Goal: Task Accomplishment & Management: Manage account settings

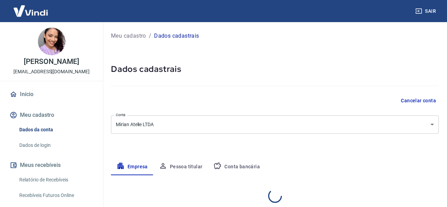
select select "AC"
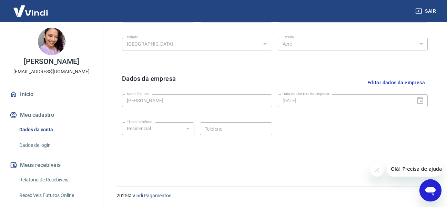
scroll to position [291, 0]
click at [383, 79] on button "Editar dados da empresa" at bounding box center [396, 82] width 63 height 18
click at [383, 79] on div "Dados da empresa Editar dados da empresa" at bounding box center [275, 82] width 306 height 18
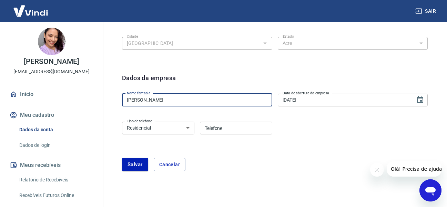
click at [223, 102] on input "[PERSON_NAME]" at bounding box center [197, 99] width 150 height 13
type input "[PERSON_NAME] Uniformes"
click at [166, 132] on select "Residencial Comercial" at bounding box center [158, 127] width 72 height 13
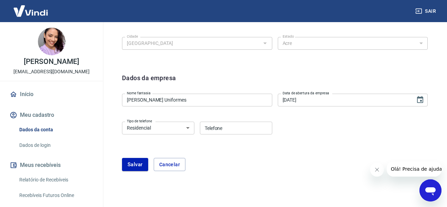
click at [223, 78] on div "Dados da empresa" at bounding box center [275, 82] width 306 height 18
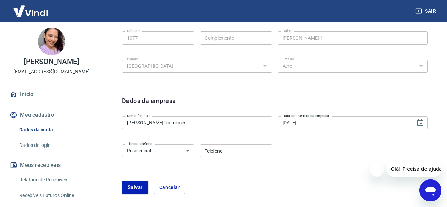
scroll to position [256, 0]
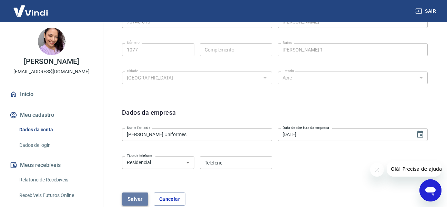
click at [146, 197] on button "Salvar" at bounding box center [135, 198] width 26 height 13
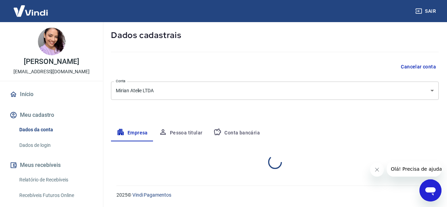
scroll to position [92, 0]
select select "AC"
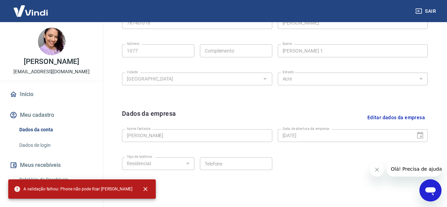
scroll to position [264, 0]
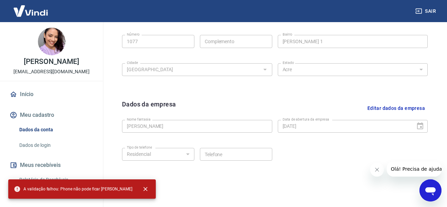
click at [168, 161] on div "Tipo de telefone Residencial Comercial Tipo de telefone Telefone Telefone" at bounding box center [197, 153] width 150 height 17
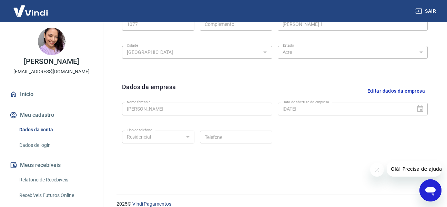
scroll to position [291, 0]
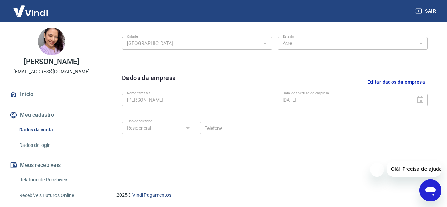
click at [375, 83] on button "Editar dados da empresa" at bounding box center [396, 82] width 63 height 18
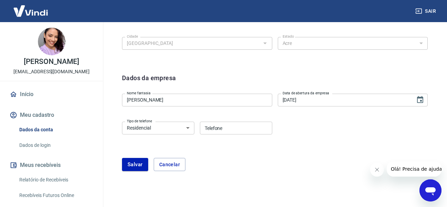
click at [181, 104] on input "[PERSON_NAME]" at bounding box center [197, 99] width 150 height 13
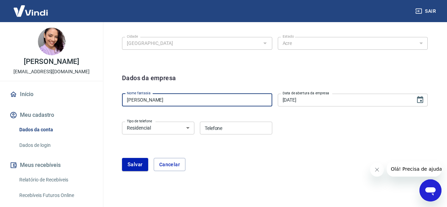
click at [181, 104] on input "[PERSON_NAME]" at bounding box center [197, 99] width 150 height 13
type input "[PERSON_NAME] Uniformes"
click at [173, 129] on select "Residencial Comercial" at bounding box center [158, 127] width 72 height 13
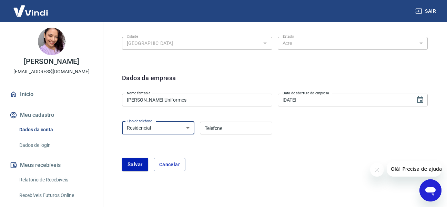
click at [163, 153] on form "Dados da empresa Nome [PERSON_NAME] Uniformes Nome fantasia Data de abertura da…" at bounding box center [275, 122] width 306 height 98
click at [163, 134] on select "Residencial Comercial" at bounding box center [158, 127] width 72 height 13
click at [122, 121] on select "Residencial Comercial" at bounding box center [158, 127] width 72 height 13
click at [162, 131] on select "Residencial Comercial" at bounding box center [158, 127] width 72 height 13
select select "business"
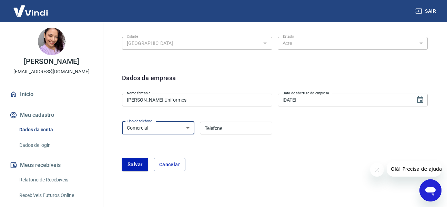
click at [122, 121] on select "Residencial Comercial" at bounding box center [158, 127] width 72 height 13
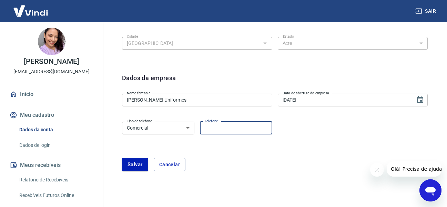
click at [221, 133] on input "Telefone" at bounding box center [236, 127] width 72 height 13
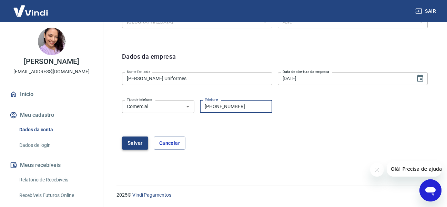
type input "[PHONE_NUMBER]"
click at [131, 137] on button "Salvar" at bounding box center [135, 142] width 26 height 13
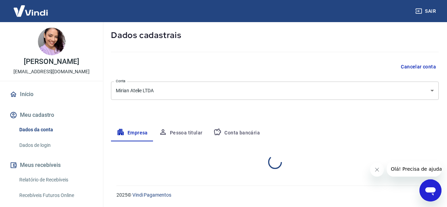
select select "AC"
select select "business"
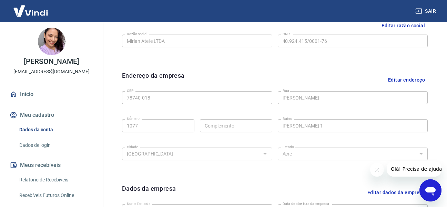
scroll to position [182, 0]
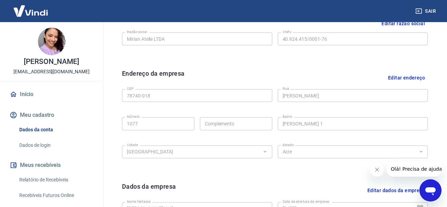
click at [394, 78] on button "Editar endereço" at bounding box center [406, 78] width 42 height 18
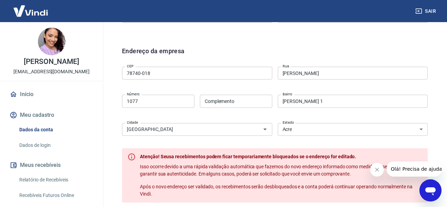
scroll to position [217, 0]
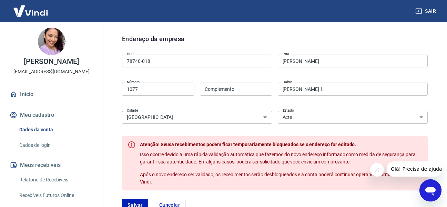
click at [309, 122] on select "[GEOGRAPHIC_DATA] [GEOGRAPHIC_DATA] [GEOGRAPHIC_DATA] [GEOGRAPHIC_DATA] [GEOGRA…" at bounding box center [353, 117] width 150 height 13
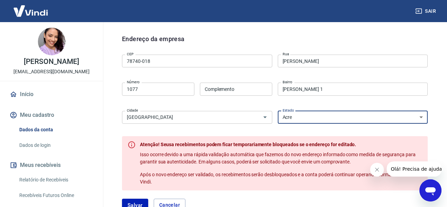
select select "MT"
click at [278, 111] on select "[GEOGRAPHIC_DATA] [GEOGRAPHIC_DATA] [GEOGRAPHIC_DATA] [GEOGRAPHIC_DATA] [GEOGRA…" at bounding box center [353, 117] width 150 height 13
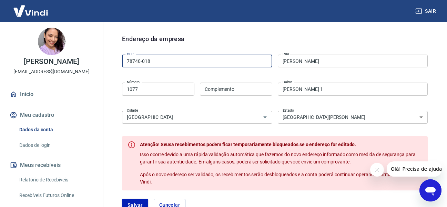
click at [190, 60] on input "78740-018" at bounding box center [197, 60] width 150 height 13
drag, startPoint x: 190, startPoint y: 60, endPoint x: 133, endPoint y: 60, distance: 56.6
click at [133, 60] on input "78740-78" at bounding box center [197, 60] width 150 height 13
type input "7"
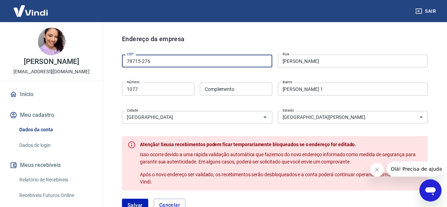
type input "78715-276"
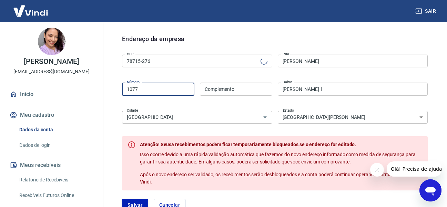
click at [138, 90] on input "1077" at bounding box center [158, 88] width 72 height 13
type input "[GEOGRAPHIC_DATA]"
click at [151, 93] on input "1077" at bounding box center [158, 88] width 72 height 13
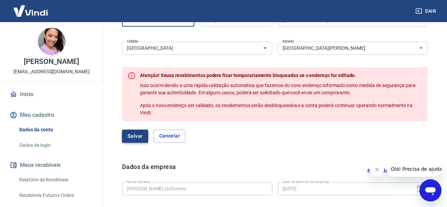
type input "2475"
click at [145, 134] on button "Salvar" at bounding box center [135, 135] width 26 height 13
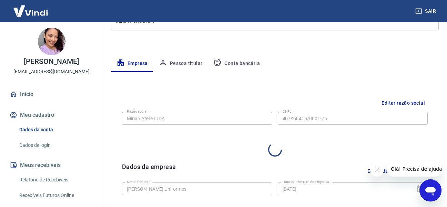
scroll to position [202, 0]
select select "MT"
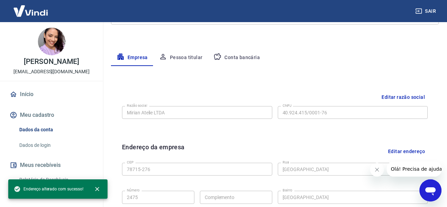
scroll to position [84, 0]
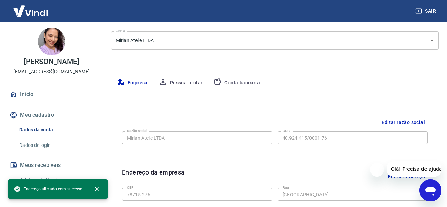
click at [194, 86] on button "Pessoa titular" at bounding box center [180, 82] width 55 height 17
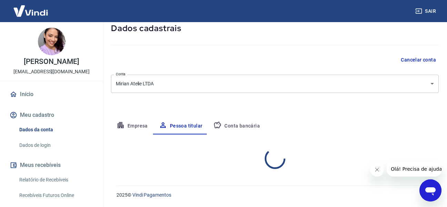
scroll to position [69, 0]
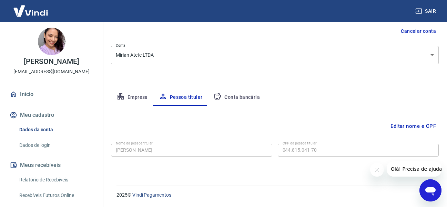
click at [243, 97] on button "Conta bancária" at bounding box center [237, 97] width 58 height 17
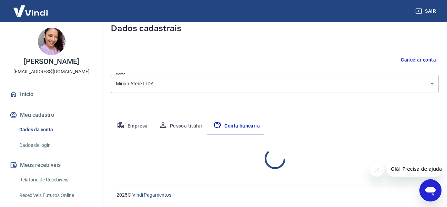
select select "1"
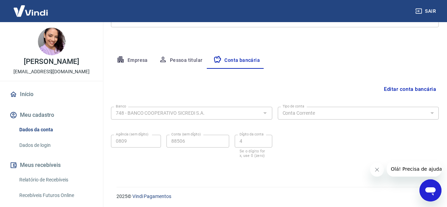
scroll to position [108, 0]
click at [388, 89] on button "Editar conta bancária" at bounding box center [410, 87] width 58 height 13
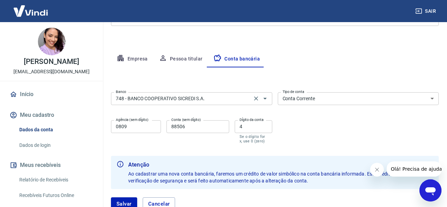
click at [209, 105] on div "Banco 748 - BANCO COOPERATIVO SICREDI S.A. Banco" at bounding box center [191, 97] width 161 height 17
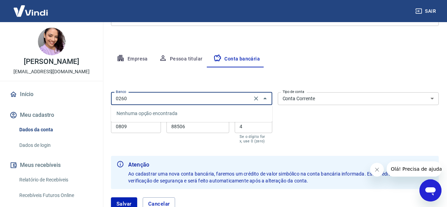
click at [224, 101] on input "0260" at bounding box center [181, 98] width 137 height 9
click at [181, 111] on li "260 - Nu Pagamentos S.A." at bounding box center [191, 113] width 161 height 11
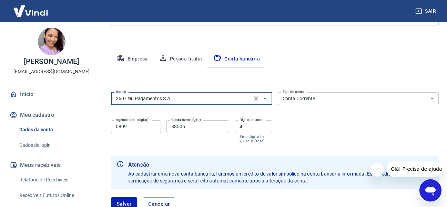
type input "260 - Nu Pagamentos S.A."
click at [365, 93] on select "Conta Corrente Conta Poupança" at bounding box center [358, 98] width 161 height 13
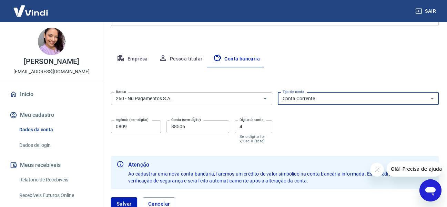
click at [365, 93] on select "Conta Corrente Conta Poupança" at bounding box center [358, 98] width 161 height 13
click at [136, 120] on label "Agência (sem dígito)" at bounding box center [132, 119] width 33 height 5
click at [136, 120] on input "0809" at bounding box center [136, 126] width 50 height 13
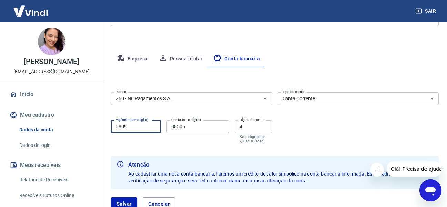
click at [135, 128] on input "0809" at bounding box center [136, 126] width 50 height 13
type input "0001"
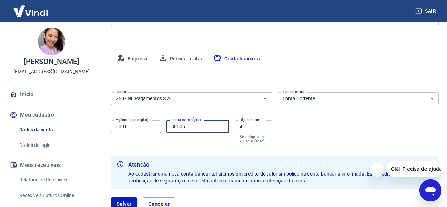
click at [197, 129] on input "88506" at bounding box center [198, 126] width 62 height 13
type input "78542073"
click at [251, 129] on input "4" at bounding box center [254, 126] width 38 height 13
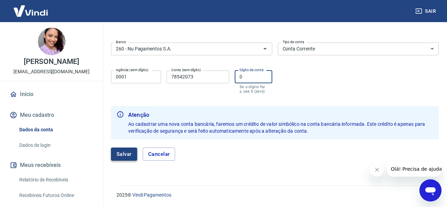
type input "0"
click at [133, 155] on button "Salvar" at bounding box center [124, 153] width 26 height 13
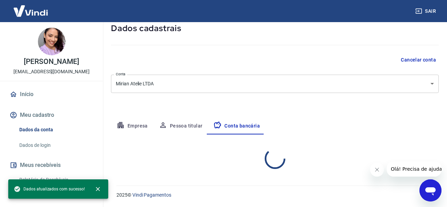
select select "1"
